Goal: Check status: Check status

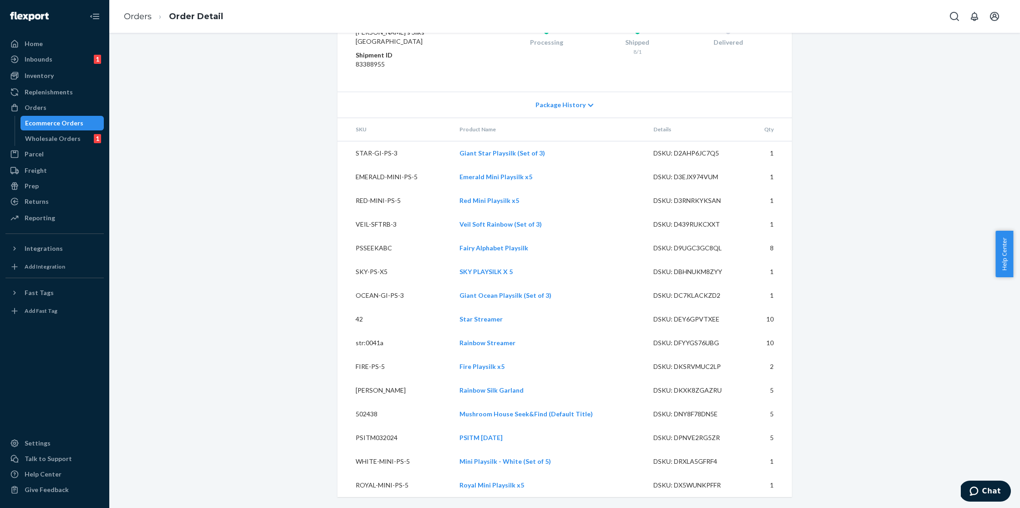
scroll to position [874, 0]
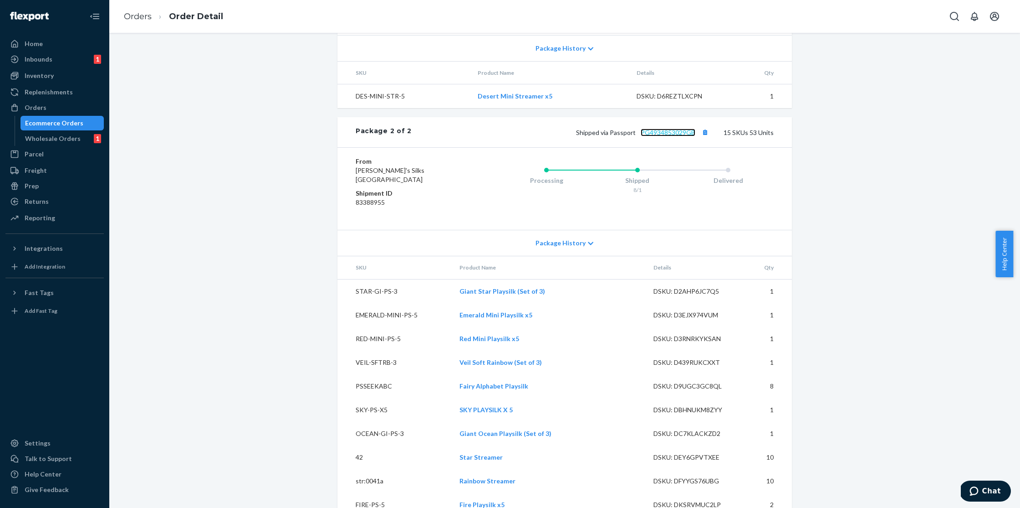
click at [652, 136] on link "PG4934853029GB" at bounding box center [668, 132] width 55 height 8
click at [53, 78] on div "Inventory" at bounding box center [54, 75] width 97 height 13
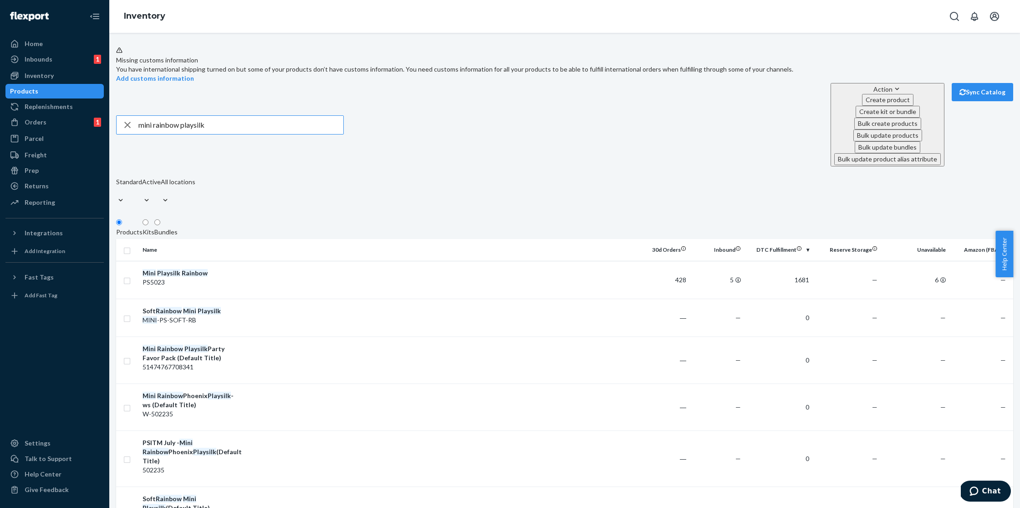
drag, startPoint x: 225, startPoint y: 108, endPoint x: 145, endPoint y: 109, distance: 80.2
click at [145, 116] on div "mini rainbow playsilk" at bounding box center [230, 125] width 227 height 18
type input "rainbow playsilk"
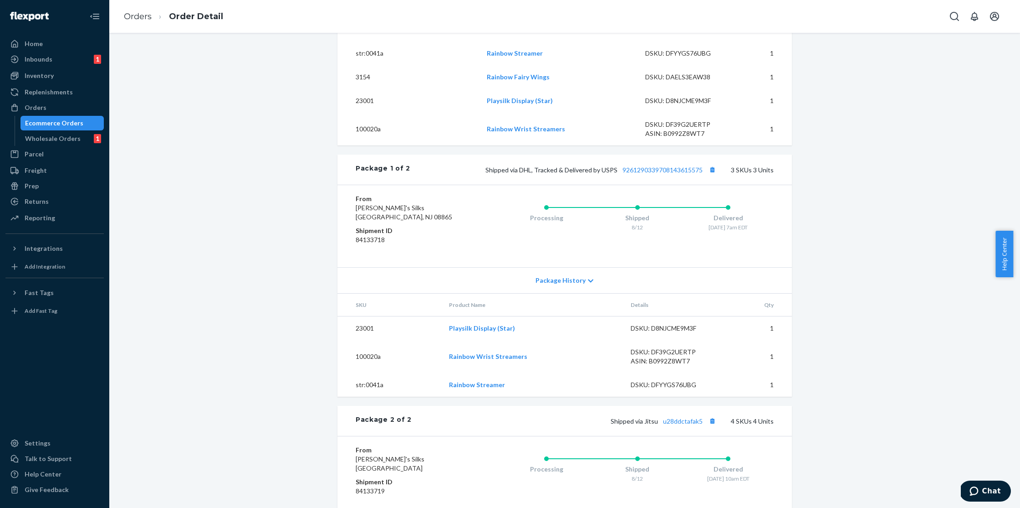
scroll to position [467, 0]
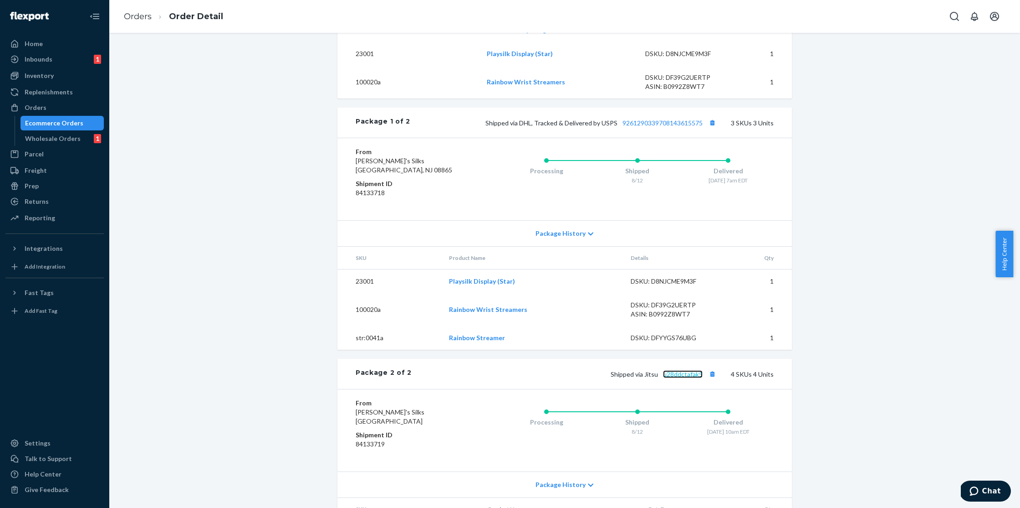
click at [684, 378] on link "u28ddctafak5" at bounding box center [683, 374] width 40 height 8
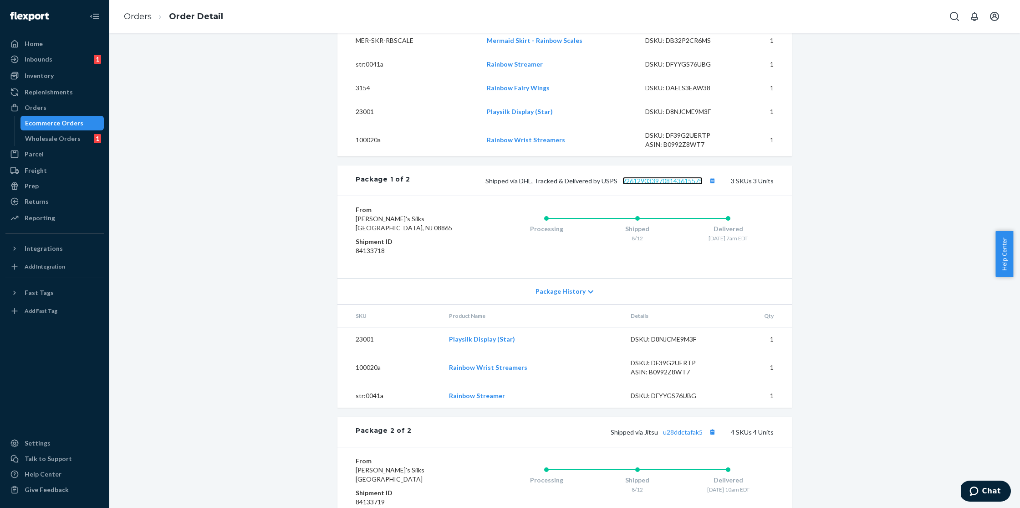
click at [651, 185] on link "9261290339708143615575" at bounding box center [663, 181] width 80 height 8
